Goal: Information Seeking & Learning: Find specific fact

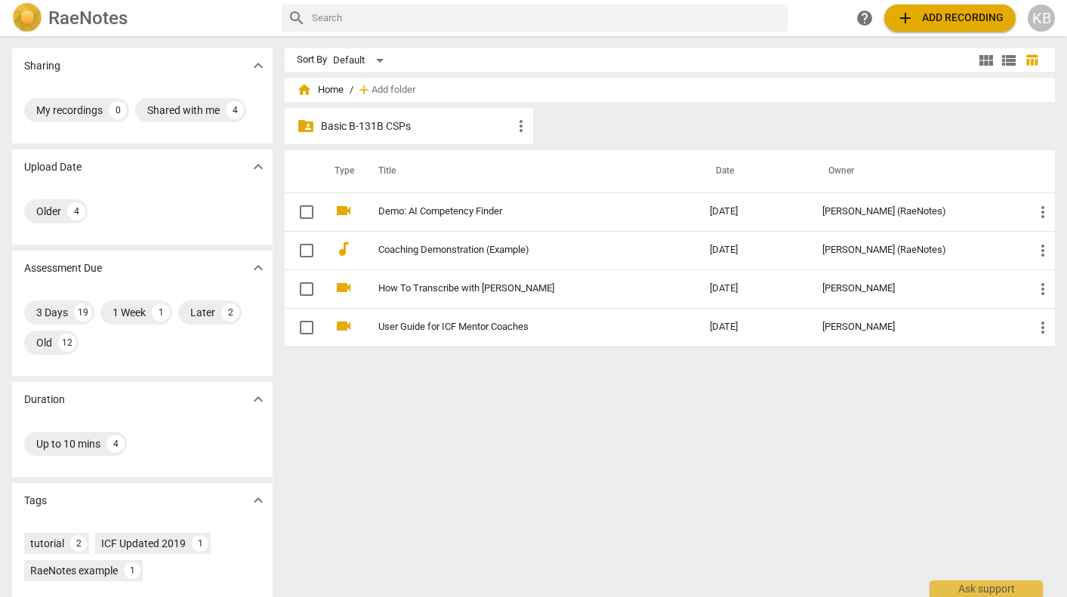
click at [384, 125] on p "Basic B-131B CSPs" at bounding box center [416, 127] width 191 height 16
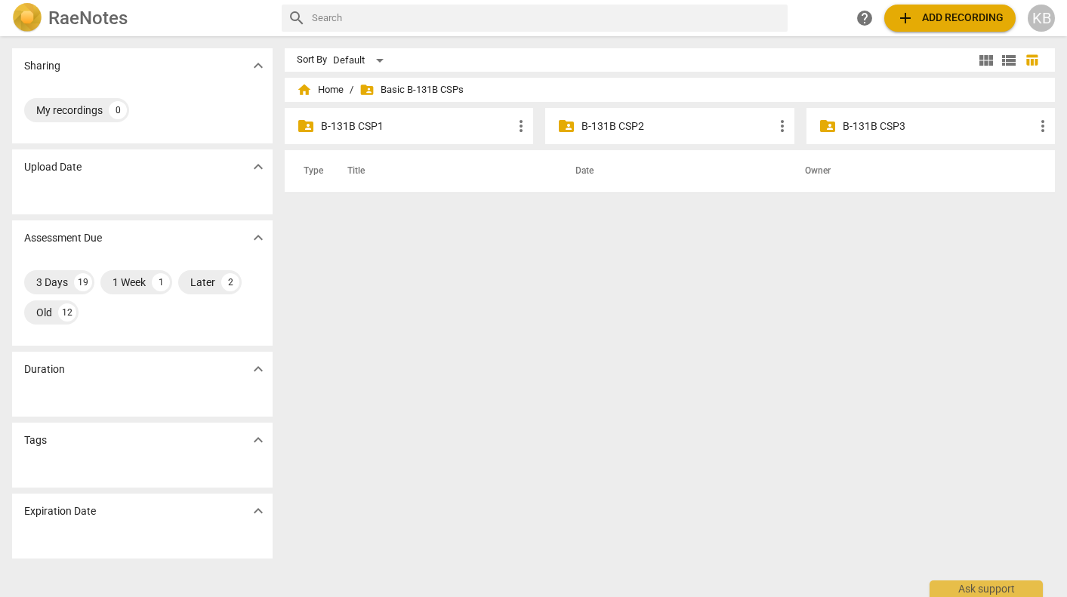
click at [634, 122] on p "B-131B CSP2" at bounding box center [676, 127] width 191 height 16
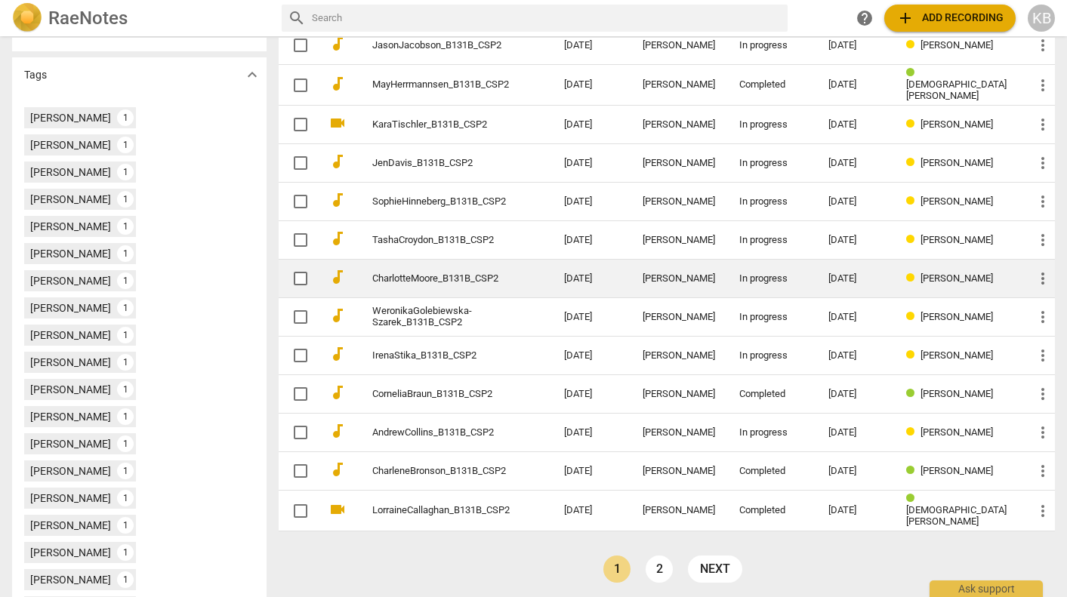
scroll to position [395, 0]
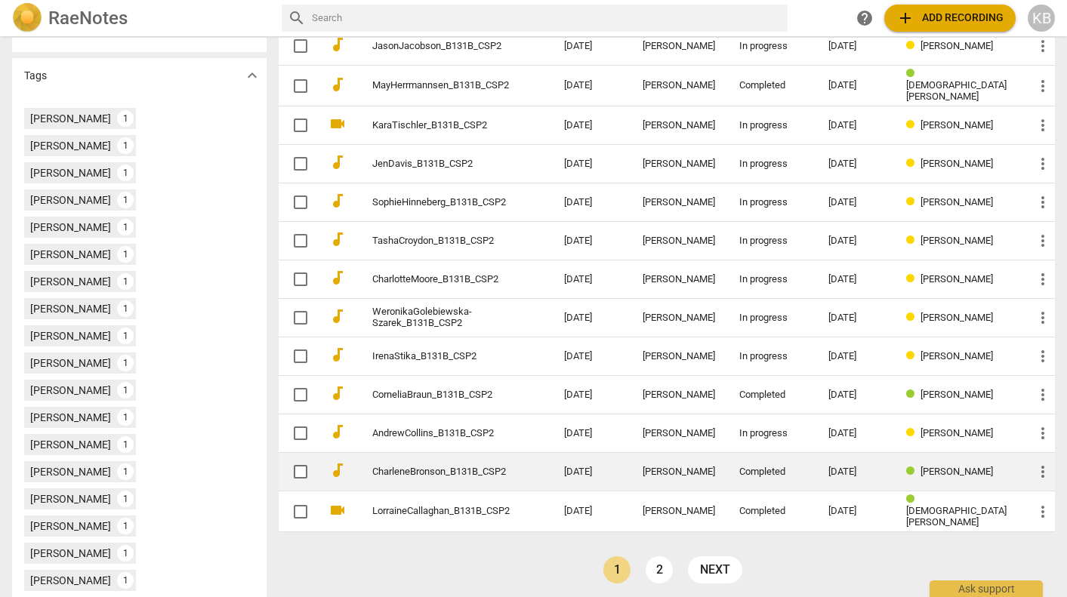
click at [684, 467] on div "[PERSON_NAME]" at bounding box center [679, 472] width 72 height 11
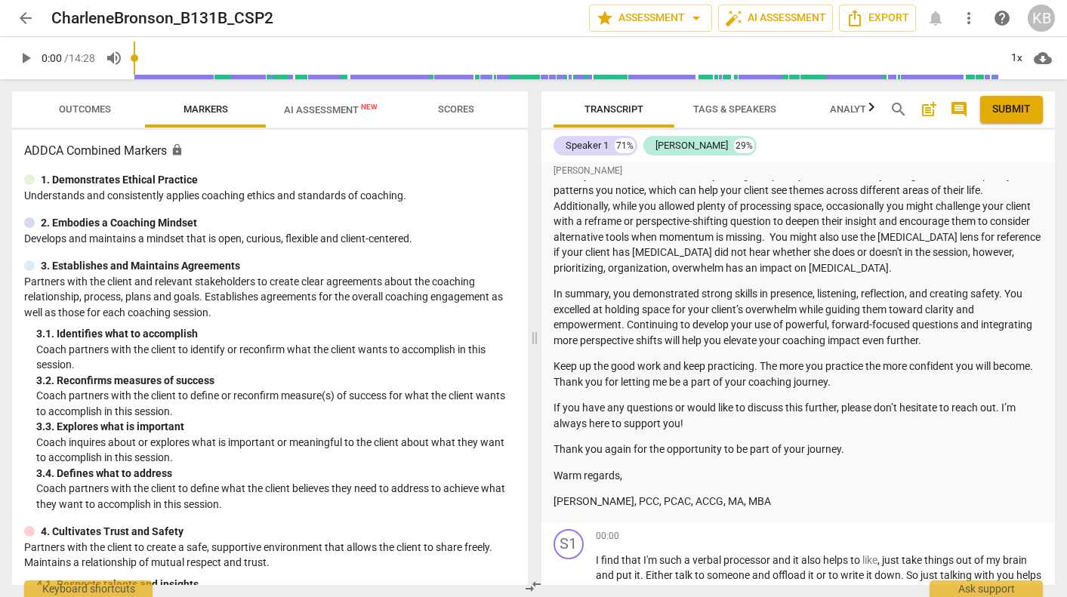
scroll to position [503, 0]
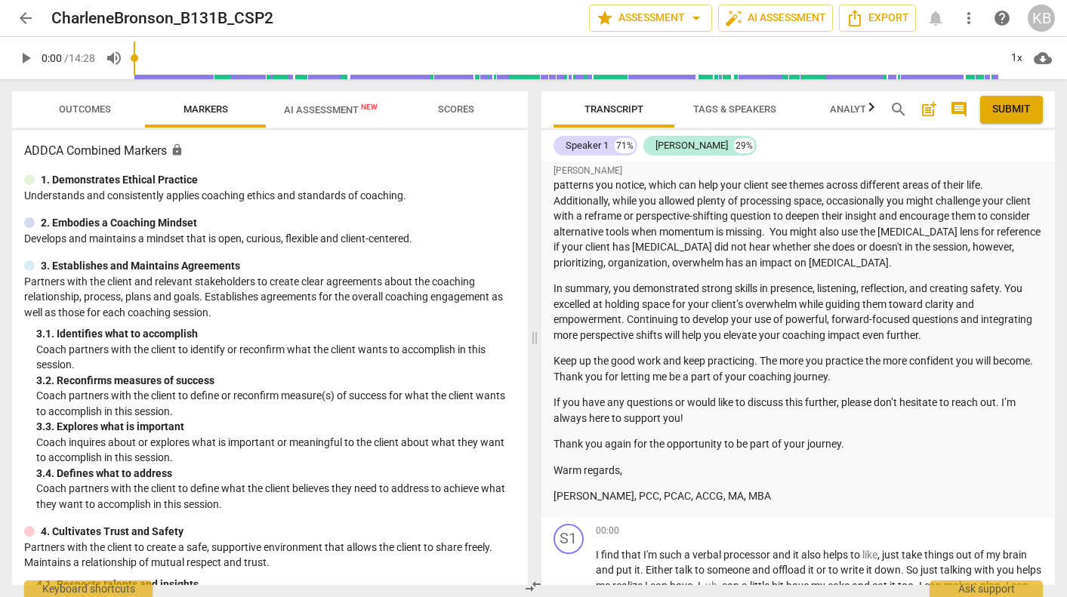
click at [23, 16] on span "arrow_back" at bounding box center [26, 18] width 18 height 18
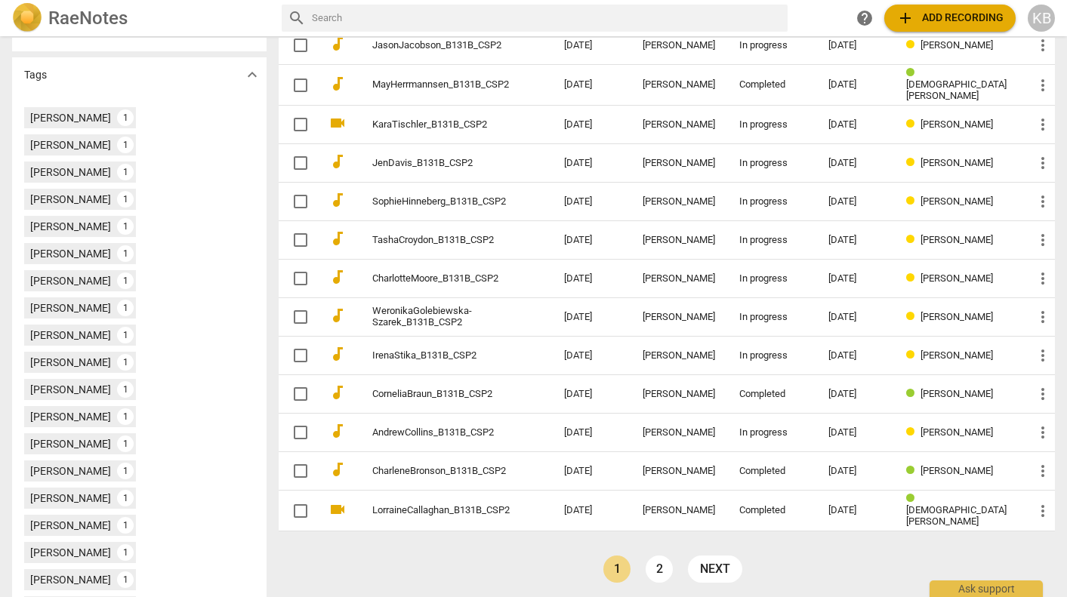
scroll to position [395, 0]
click at [657, 558] on link "2" at bounding box center [659, 569] width 27 height 27
